Goal: Information Seeking & Learning: Learn about a topic

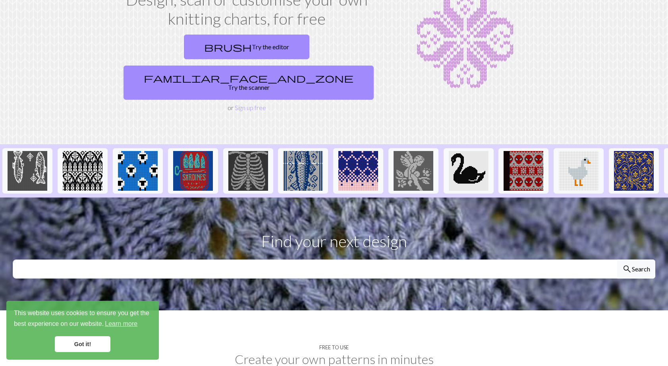
scroll to position [99, 0]
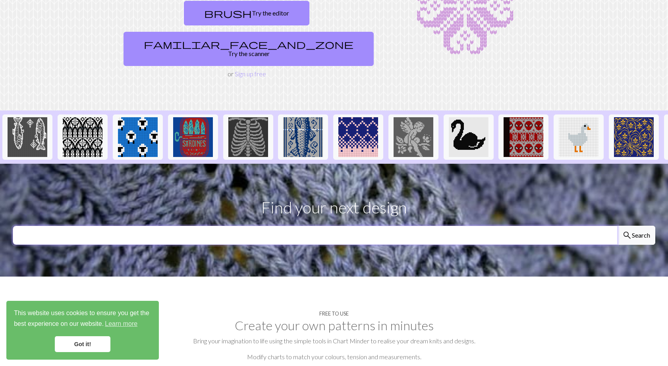
click at [162, 225] on input "text" at bounding box center [315, 234] width 605 height 19
type input "star"
click at [617, 225] on button "search Search" at bounding box center [636, 234] width 38 height 19
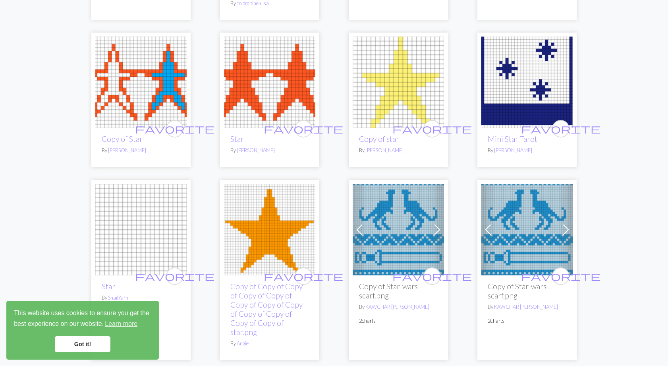
scroll to position [972, 0]
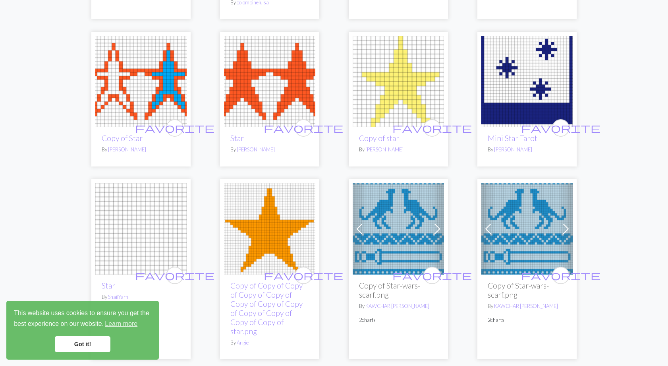
click at [274, 200] on img at bounding box center [269, 228] width 91 height 91
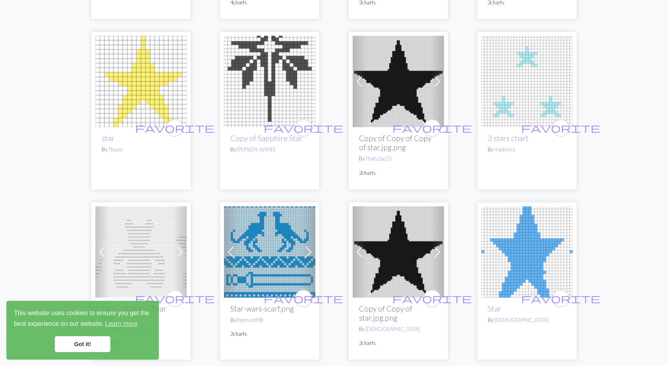
scroll to position [1839, 0]
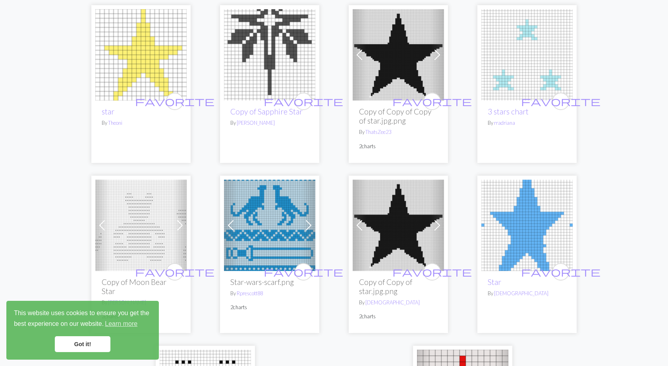
click at [404, 73] on img at bounding box center [397, 54] width 91 height 91
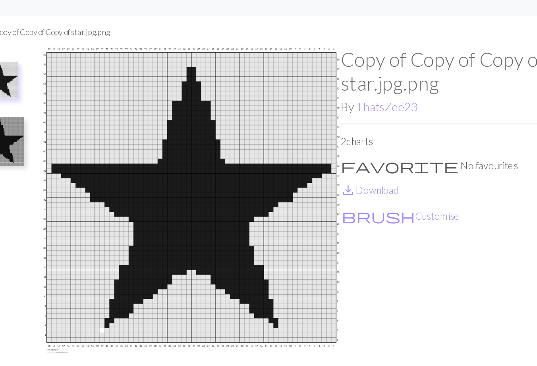
click at [89, 105] on img at bounding box center [74, 105] width 32 height 32
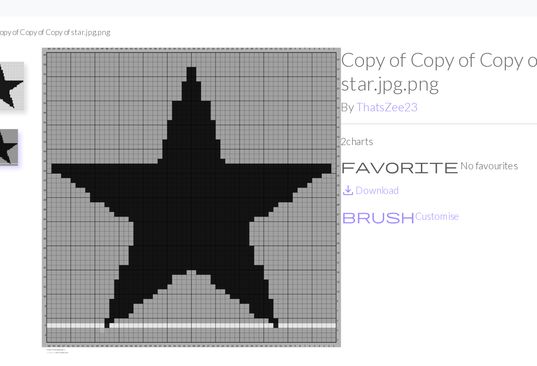
click at [87, 68] on img at bounding box center [74, 69] width 32 height 32
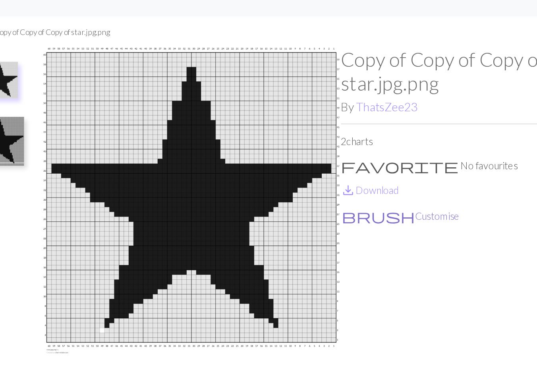
click at [318, 151] on button "brush Customise" at bounding box center [334, 153] width 77 height 10
